Goal: Use online tool/utility: Use online tool/utility

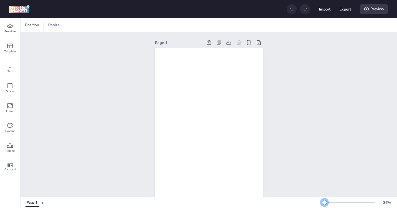
drag, startPoint x: 331, startPoint y: 203, endPoint x: 325, endPoint y: 204, distance: 6.5
click at [325, 204] on div at bounding box center [324, 203] width 4 height 4
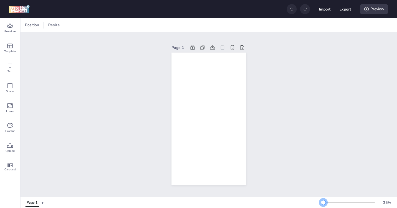
click at [323, 203] on div at bounding box center [323, 203] width 4 height 4
click at [297, 147] on div "Page 1" at bounding box center [209, 114] width 377 height 165
click at [11, 32] on span "Premium" at bounding box center [9, 31] width 11 height 4
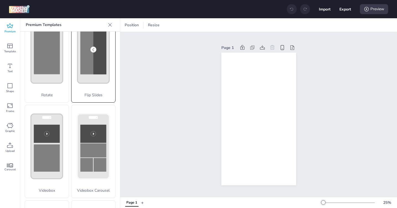
scroll to position [131, 0]
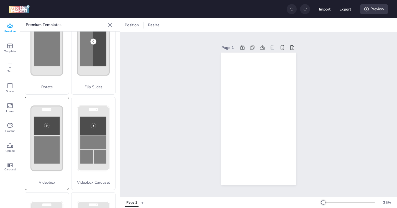
click at [41, 144] on rect at bounding box center [47, 150] width 26 height 27
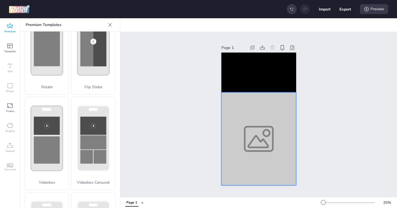
click at [262, 132] on div at bounding box center [258, 139] width 75 height 93
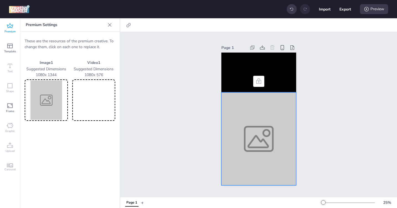
click at [107, 106] on video at bounding box center [93, 100] width 41 height 39
click at [46, 116] on img at bounding box center [46, 100] width 41 height 39
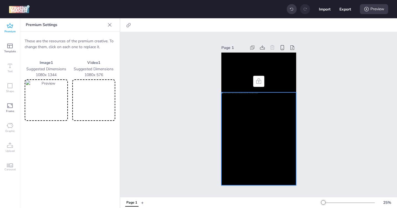
click at [317, 139] on div "Page 1" at bounding box center [258, 114] width 277 height 165
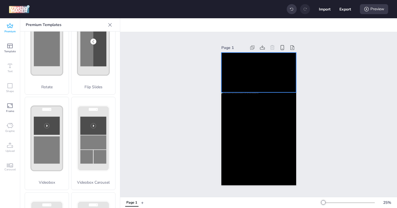
click at [254, 72] on video at bounding box center [258, 73] width 75 height 40
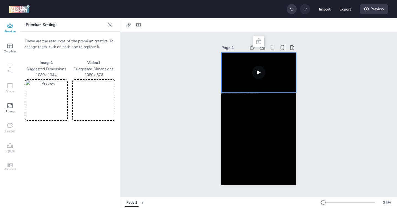
click at [254, 72] on video at bounding box center [258, 73] width 75 height 40
click at [259, 72] on video at bounding box center [258, 73] width 75 height 40
click at [258, 69] on video at bounding box center [258, 73] width 75 height 40
click at [316, 66] on div "Page 1" at bounding box center [258, 114] width 277 height 165
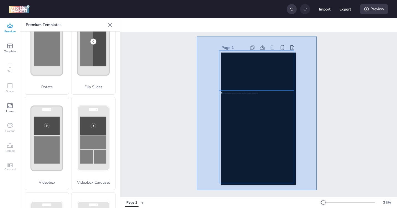
drag, startPoint x: 197, startPoint y: 37, endPoint x: 317, endPoint y: 191, distance: 195.2
click at [317, 191] on div "Page 1" at bounding box center [258, 114] width 277 height 165
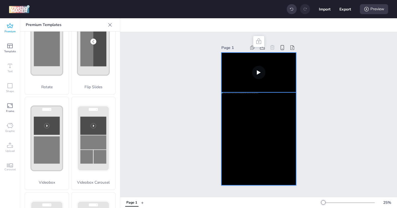
click at [237, 81] on video at bounding box center [258, 73] width 75 height 40
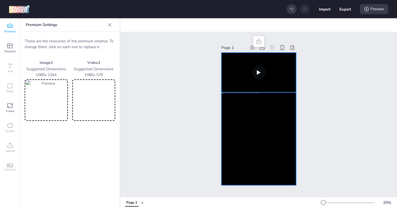
click at [237, 81] on video at bounding box center [258, 73] width 75 height 40
click at [239, 109] on div at bounding box center [258, 139] width 75 height 93
click at [240, 131] on div at bounding box center [258, 139] width 75 height 93
click at [231, 80] on video at bounding box center [258, 73] width 75 height 40
click at [190, 85] on div "Page 1" at bounding box center [258, 114] width 277 height 165
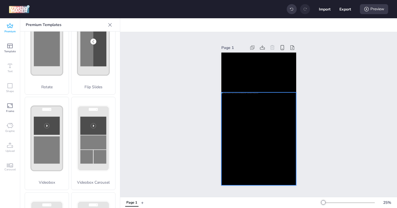
click at [262, 138] on div at bounding box center [258, 139] width 75 height 93
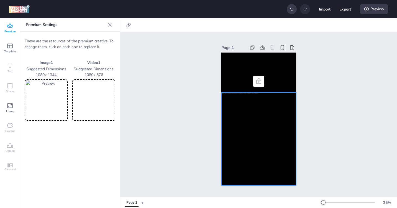
click at [52, 109] on img at bounding box center [46, 100] width 41 height 39
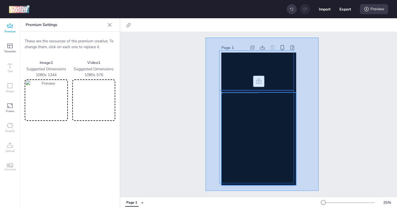
drag, startPoint x: 206, startPoint y: 38, endPoint x: 320, endPoint y: 195, distance: 194.6
click at [320, 195] on div "Page 1" at bounding box center [258, 114] width 277 height 165
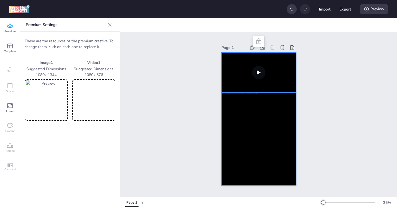
click at [229, 76] on video at bounding box center [258, 73] width 75 height 40
click at [92, 108] on video at bounding box center [93, 100] width 41 height 39
click at [274, 68] on video at bounding box center [258, 73] width 75 height 40
click at [271, 118] on div at bounding box center [258, 139] width 75 height 93
click at [304, 111] on div "Page 1" at bounding box center [259, 114] width 106 height 155
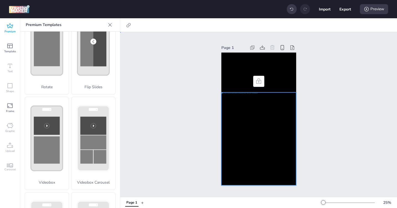
click at [279, 122] on div at bounding box center [258, 139] width 75 height 93
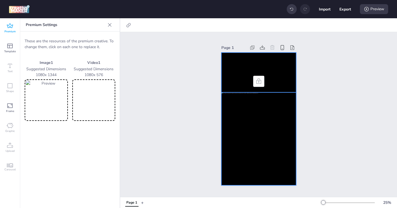
click at [283, 72] on video at bounding box center [258, 73] width 75 height 40
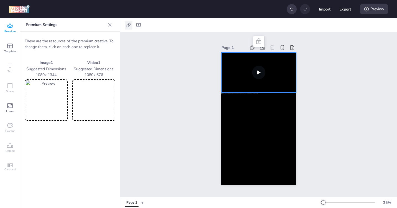
click at [128, 27] on icon at bounding box center [129, 25] width 6 height 6
click at [171, 62] on div "Page 1" at bounding box center [258, 114] width 277 height 165
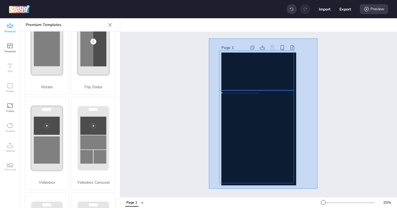
drag, startPoint x: 209, startPoint y: 39, endPoint x: 317, endPoint y: 189, distance: 185.7
click at [317, 189] on div "Page 1" at bounding box center [258, 114] width 277 height 165
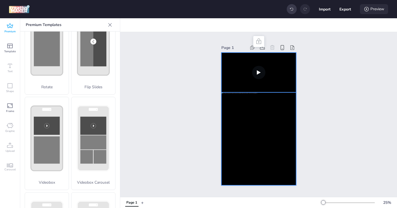
click at [370, 9] on div "Preview" at bounding box center [374, 9] width 28 height 10
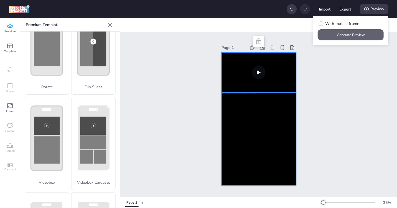
click at [348, 35] on button "Generate Preview" at bounding box center [351, 34] width 66 height 11
click at [247, 72] on video at bounding box center [258, 73] width 75 height 40
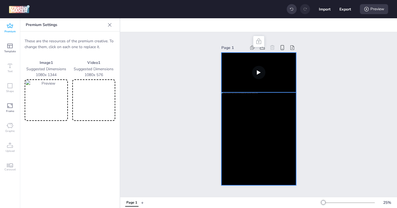
click at [231, 71] on video at bounding box center [258, 73] width 75 height 40
click at [90, 99] on video at bounding box center [93, 100] width 41 height 39
click at [258, 70] on video at bounding box center [258, 73] width 75 height 40
click at [252, 72] on video at bounding box center [258, 73] width 75 height 40
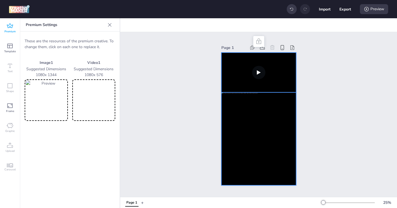
click at [252, 72] on video at bounding box center [258, 73] width 75 height 40
click at [98, 107] on video at bounding box center [93, 100] width 41 height 39
click at [253, 72] on video at bounding box center [258, 73] width 75 height 40
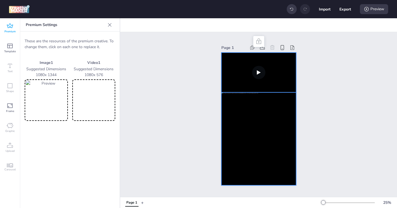
click at [260, 72] on video at bounding box center [258, 73] width 75 height 40
click at [258, 39] on icon at bounding box center [259, 41] width 7 height 7
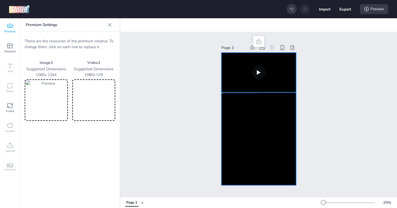
click at [257, 39] on icon at bounding box center [258, 42] width 5 height 6
click at [233, 117] on div at bounding box center [258, 139] width 75 height 93
click at [176, 104] on div "Page 1" at bounding box center [258, 114] width 277 height 165
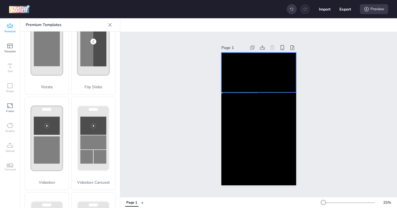
click at [231, 81] on video at bounding box center [258, 73] width 75 height 40
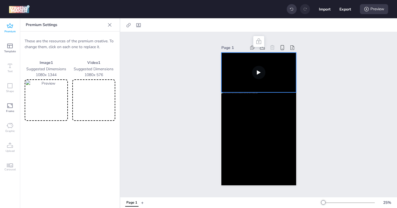
click at [111, 25] on icon at bounding box center [110, 25] width 6 height 6
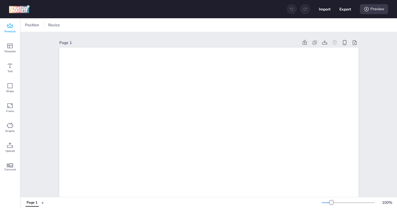
click at [10, 30] on span "Premium" at bounding box center [9, 31] width 11 height 4
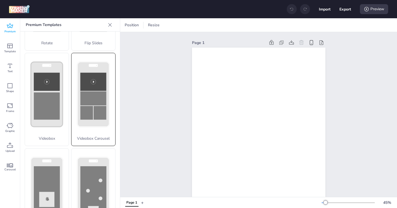
scroll to position [185, 0]
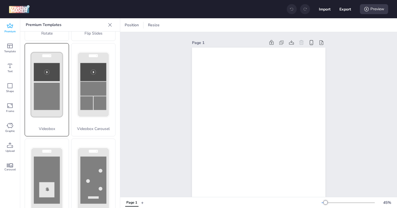
click at [52, 112] on icon at bounding box center [47, 85] width 44 height 83
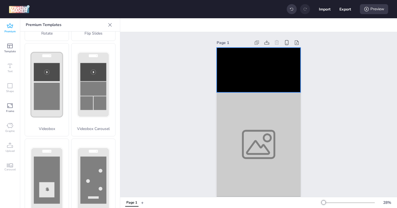
click at [236, 79] on video at bounding box center [259, 70] width 84 height 45
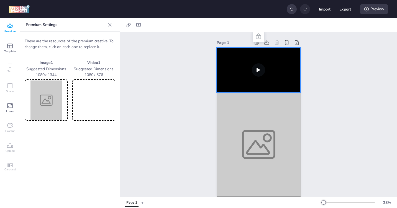
click at [253, 72] on video at bounding box center [259, 70] width 84 height 45
click at [97, 104] on video at bounding box center [93, 100] width 41 height 39
click at [246, 118] on div at bounding box center [259, 145] width 84 height 104
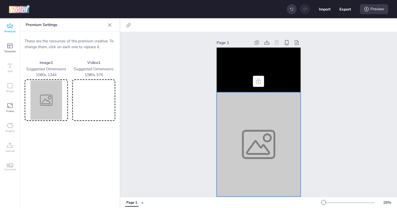
click at [37, 106] on img at bounding box center [46, 100] width 41 height 39
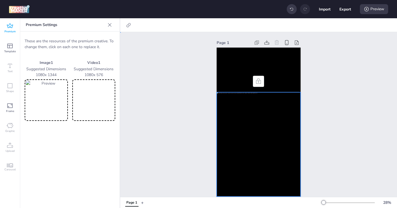
click at [196, 153] on div "Page 1" at bounding box center [258, 118] width 277 height 172
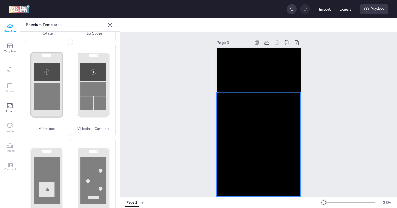
click at [242, 137] on div at bounding box center [259, 145] width 84 height 104
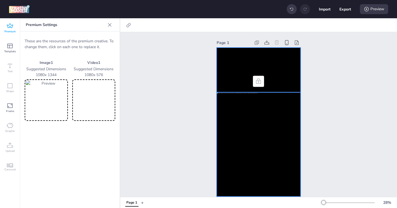
click at [229, 68] on video at bounding box center [259, 70] width 84 height 45
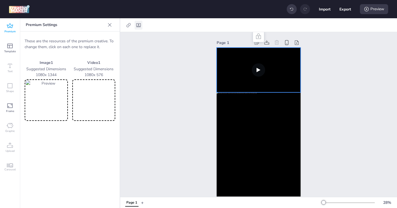
click at [138, 27] on icon at bounding box center [138, 25] width 4 height 4
select select "contain"
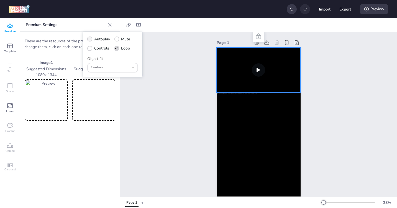
click at [90, 39] on icon at bounding box center [90, 39] width 4 height 3
click at [90, 40] on input "Autoplay" at bounding box center [89, 42] width 4 height 4
checkbox input "true"
click at [90, 50] on icon at bounding box center [90, 48] width 4 height 3
click at [90, 50] on input "Controls" at bounding box center [89, 51] width 4 height 4
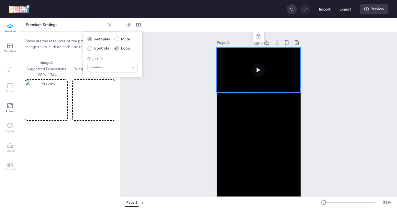
checkbox input "true"
click at [257, 70] on video at bounding box center [259, 70] width 84 height 45
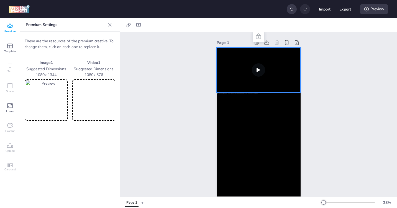
click at [257, 70] on video at bounding box center [259, 70] width 84 height 45
click at [373, 9] on div "Preview" at bounding box center [374, 9] width 28 height 10
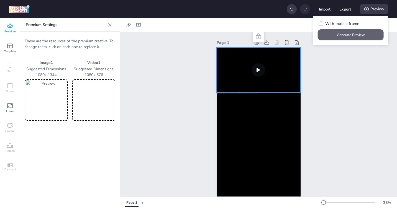
click at [350, 37] on button "Generate Preview" at bounding box center [351, 34] width 66 height 11
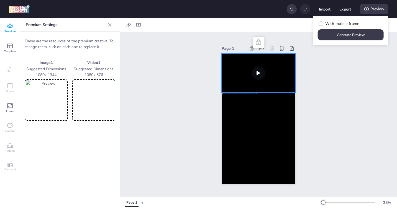
click at [8, 27] on icon at bounding box center [10, 25] width 6 height 5
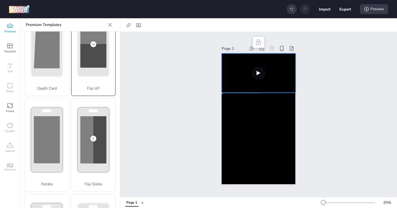
scroll to position [37, 0]
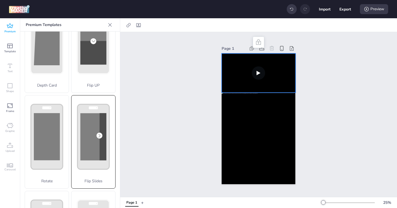
click at [95, 154] on rect at bounding box center [94, 136] width 32 height 65
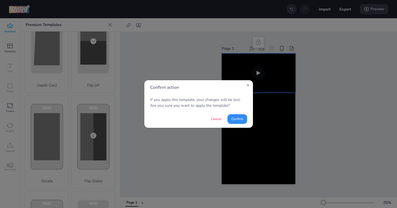
click at [236, 122] on button "Confirm" at bounding box center [238, 119] width 20 height 10
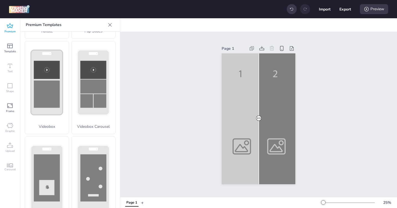
scroll to position [197, 0]
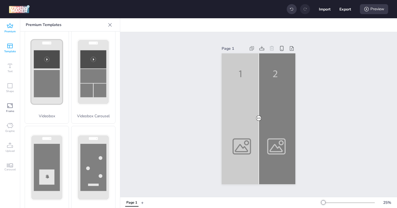
click at [9, 46] on icon at bounding box center [10, 46] width 7 height 7
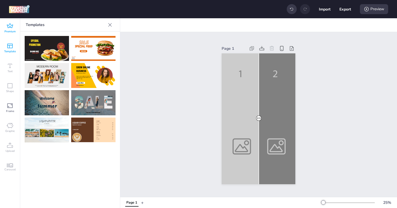
click at [11, 29] on icon at bounding box center [10, 26] width 7 height 7
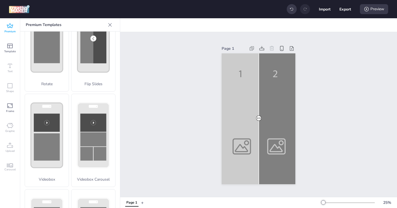
scroll to position [137, 0]
